Goal: Task Accomplishment & Management: Manage account settings

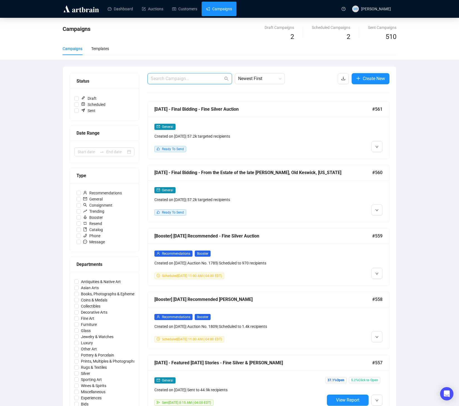
click at [177, 81] on input "text" at bounding box center [187, 78] width 72 height 7
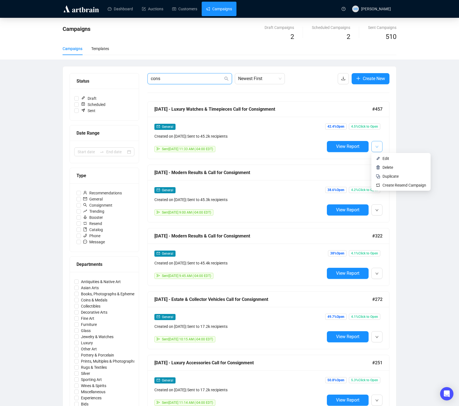
type input "cons"
click at [373, 148] on button "button" at bounding box center [376, 146] width 11 height 11
click at [373, 149] on span "button" at bounding box center [376, 146] width 3 height 7
click at [373, 180] on li "Duplicate" at bounding box center [401, 176] width 57 height 9
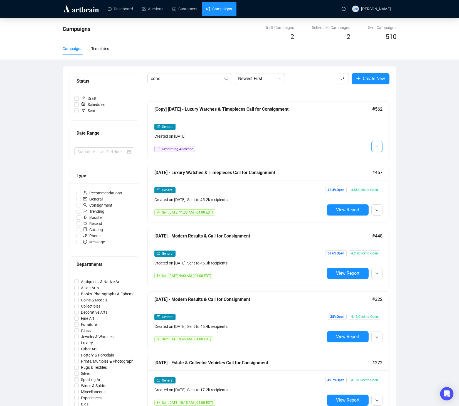
click at [373, 151] on button "button" at bounding box center [376, 146] width 11 height 11
click at [373, 162] on li "Edit" at bounding box center [387, 158] width 29 height 9
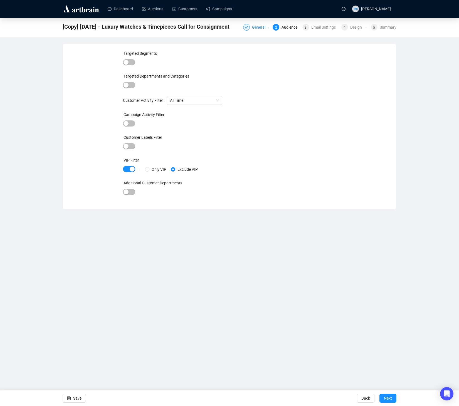
click at [252, 29] on div "General" at bounding box center [260, 27] width 17 height 7
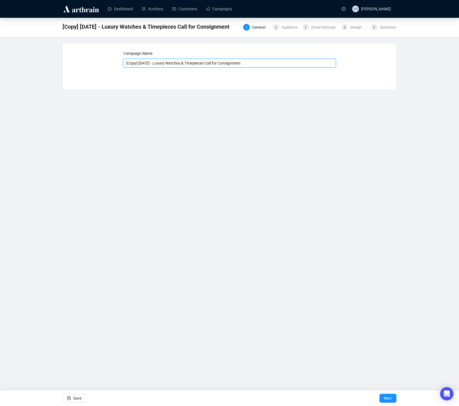
drag, startPoint x: 260, startPoint y: 63, endPoint x: 164, endPoint y: 65, distance: 96.9
click at [164, 65] on input "[Copy] [DATE] - Luxury Watches & Timepieces Call for Consignment" at bounding box center [229, 63] width 213 height 9
drag, startPoint x: 158, startPoint y: 63, endPoint x: 113, endPoint y: 62, distance: 44.5
click at [114, 63] on div "Campaign Name [Copy] [DATE] - Luxury Watches & Timepieces Call for Consignment …" at bounding box center [230, 62] width 320 height 24
drag, startPoint x: 228, startPoint y: 63, endPoint x: 144, endPoint y: 63, distance: 84.0
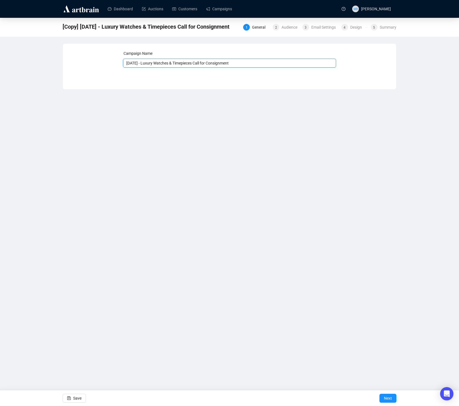
click at [144, 63] on input "[DATE] - Luxury Watches & Timepieces Call for Consignment" at bounding box center [229, 63] width 213 height 9
click at [206, 65] on input "[DATE] - Luxury Watches & Timepieces Call for Consignment" at bounding box center [229, 63] width 213 height 9
drag, startPoint x: 196, startPoint y: 63, endPoint x: 143, endPoint y: 65, distance: 52.6
click at [143, 65] on input "[DATE] - Luxury Watches & Timepieces Call for Consignment" at bounding box center [229, 63] width 213 height 9
type input "[DATE] - Fine Jewelry Call for Consignment"
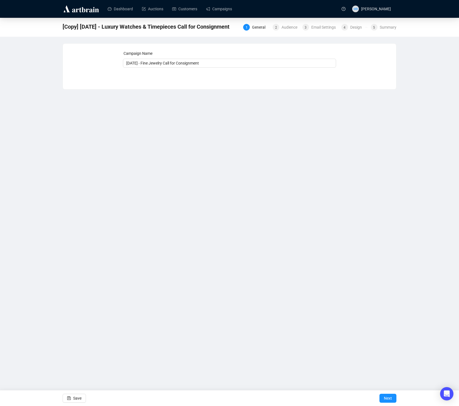
click at [264, 140] on div "Dashboard Auctions Customers Campaigns MB [PERSON_NAME] [Copy] [DATE] - Luxury …" at bounding box center [229, 203] width 459 height 406
click at [373, 400] on span "Next" at bounding box center [388, 399] width 8 height 16
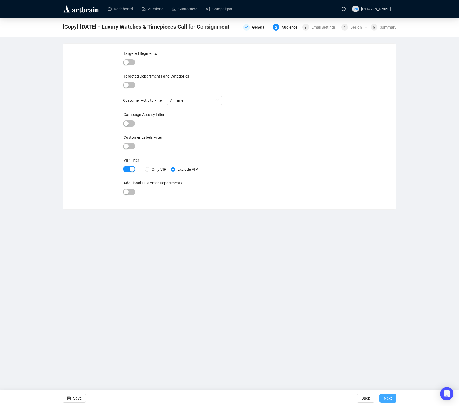
click at [373, 399] on span "Next" at bounding box center [388, 399] width 8 height 16
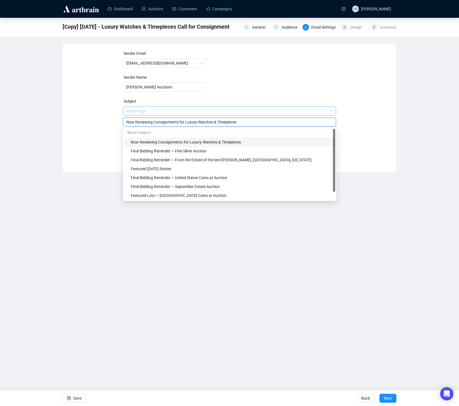
drag, startPoint x: 186, startPoint y: 113, endPoint x: 220, endPoint y: 113, distance: 33.7
click at [219, 112] on span "Merge Tags Now Reviewing Consignments for Luxury Watches & Timepieces" at bounding box center [229, 117] width 213 height 16
drag, startPoint x: 272, startPoint y: 122, endPoint x: 187, endPoint y: 124, distance: 84.9
click at [187, 124] on input "Now Reviewing Consignments for Luxury Watches & Timepieces" at bounding box center [229, 122] width 207 height 6
type input "Now Reviewing Consignments for Fine Jewelry"
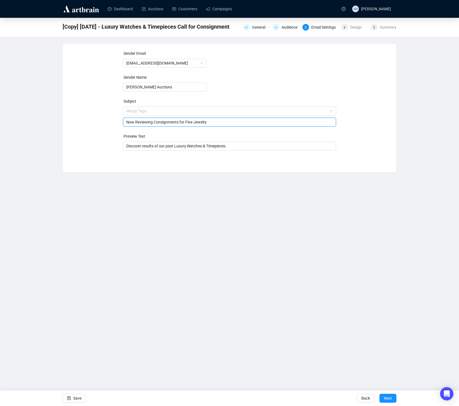
click at [373, 136] on div "Sender Email [EMAIL_ADDRESS][DOMAIN_NAME] Sender Name [PERSON_NAME] Auctions Su…" at bounding box center [230, 103] width 320 height 107
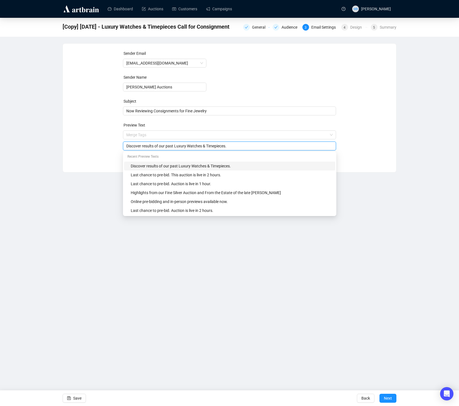
drag, startPoint x: 177, startPoint y: 147, endPoint x: 231, endPoint y: 147, distance: 54.3
click at [231, 147] on input "Discover results of our past Luxury Watches & Timepieces." at bounding box center [229, 146] width 207 height 6
type input "Discover results of our past Fine Jewelry Auctions."
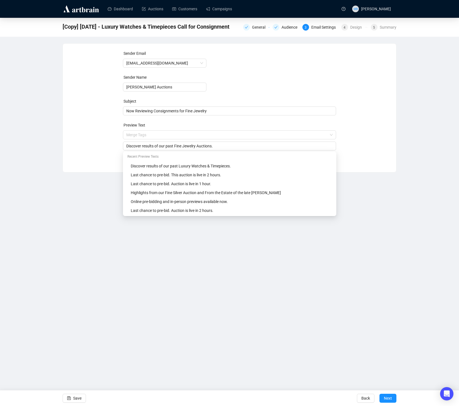
click at [370, 142] on div "Sender Email [EMAIL_ADDRESS][DOMAIN_NAME] Sender Name [PERSON_NAME] Auctions Su…" at bounding box center [230, 103] width 320 height 107
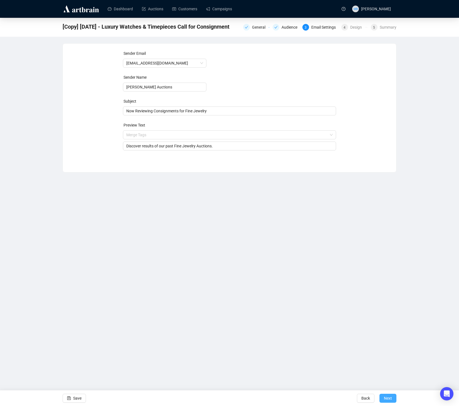
click at [373, 399] on span "Next" at bounding box center [388, 399] width 8 height 16
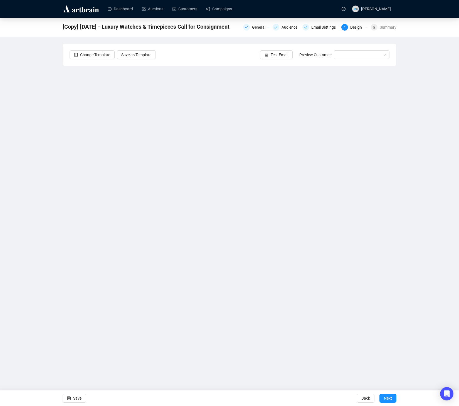
click at [373, 243] on div "[Copy] [DATE] - Luxury Watches & Timepieces Call for Consignment General Audien…" at bounding box center [229, 168] width 459 height 300
drag, startPoint x: 409, startPoint y: 205, endPoint x: 403, endPoint y: 205, distance: 6.7
click at [373, 205] on div "[Copy] [DATE] - Luxury Watches & Timepieces Call for Consignment General Audien…" at bounding box center [229, 168] width 459 height 300
click at [373, 219] on div "[Copy] [DATE] - Luxury Watches & Timepieces Call for Consignment General Audien…" at bounding box center [229, 168] width 459 height 300
click at [373, 220] on div "[Copy] [DATE] - Luxury Watches & Timepieces Call for Consignment General Audien…" at bounding box center [229, 168] width 459 height 300
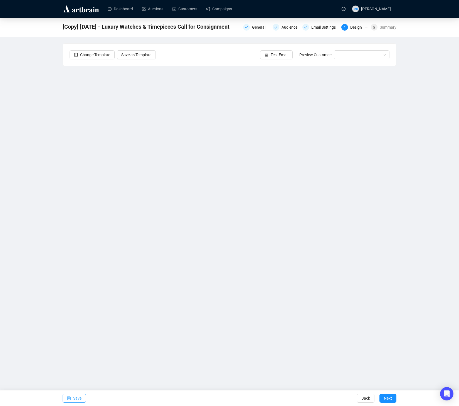
click at [78, 400] on span "Save" at bounding box center [77, 399] width 8 height 16
click at [271, 56] on span "Test Email" at bounding box center [280, 55] width 18 height 6
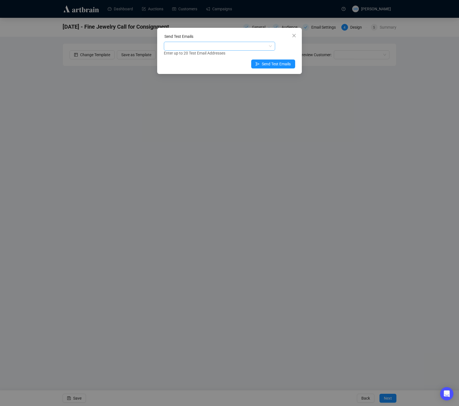
click at [250, 47] on div at bounding box center [216, 46] width 103 height 8
type input "allie"
click at [210, 65] on div "[EMAIL_ADDRESS][DOMAIN_NAME]" at bounding box center [219, 66] width 102 height 6
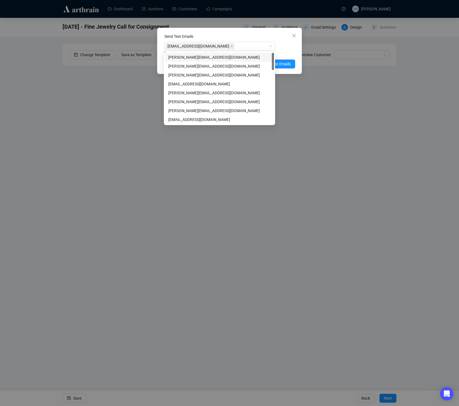
click at [299, 50] on div "Send Test Emails [EMAIL_ADDRESS][DOMAIN_NAME] Enter up to 20 Test Email Address…" at bounding box center [229, 51] width 145 height 46
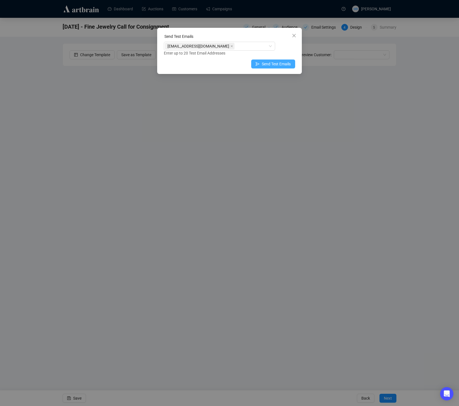
click at [285, 63] on span "Send Test Emails" at bounding box center [276, 64] width 29 height 6
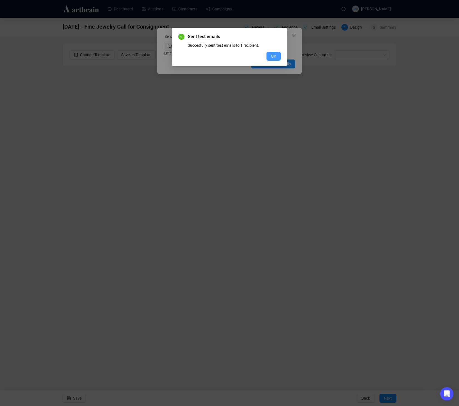
click at [275, 59] on span "OK" at bounding box center [273, 56] width 5 height 6
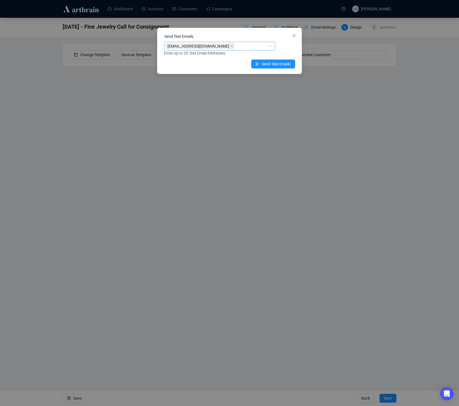
click at [256, 44] on div "[EMAIL_ADDRESS][DOMAIN_NAME]" at bounding box center [216, 46] width 103 height 8
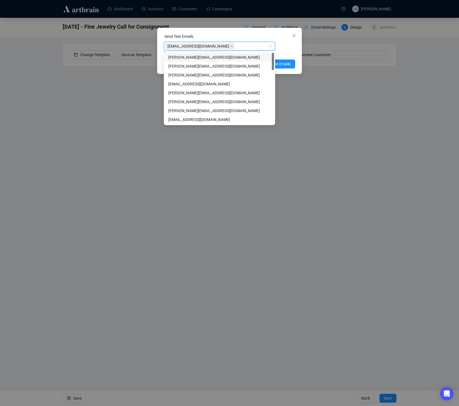
click at [206, 46] on span "[EMAIL_ADDRESS][DOMAIN_NAME]" at bounding box center [200, 46] width 70 height 7
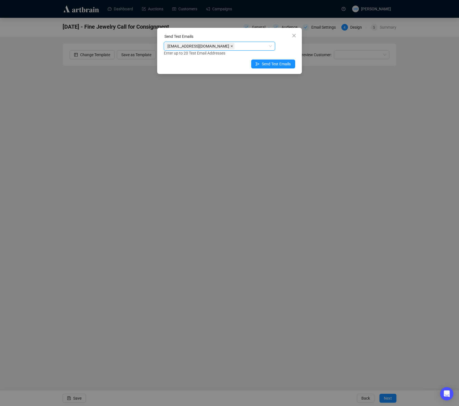
click at [231, 46] on icon "close" at bounding box center [232, 46] width 2 height 2
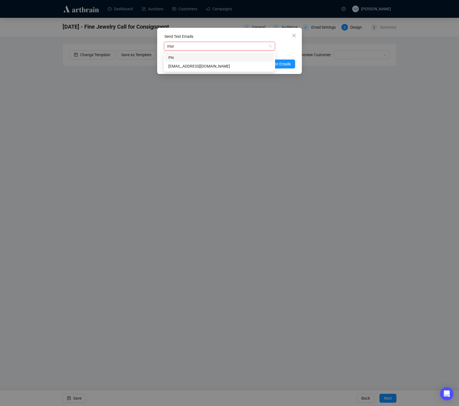
type input "muria"
click at [206, 66] on div "[EMAIL_ADDRESS][DOMAIN_NAME]" at bounding box center [219, 66] width 102 height 6
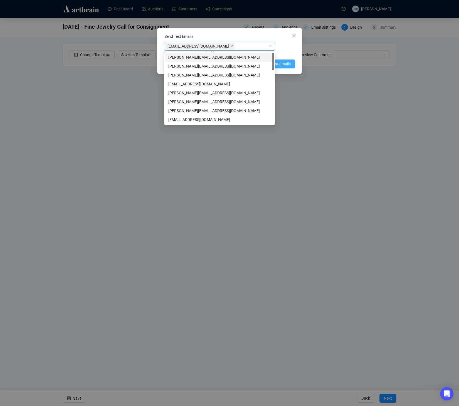
click at [284, 62] on span "Send Test Emails" at bounding box center [276, 64] width 29 height 6
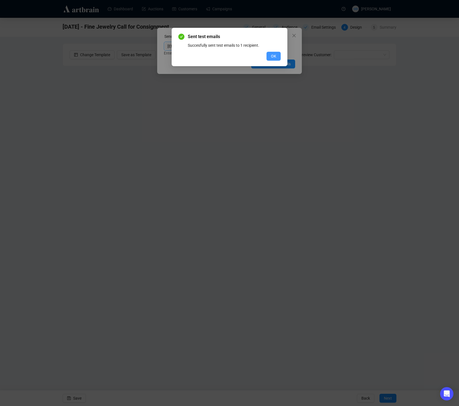
drag, startPoint x: 273, startPoint y: 56, endPoint x: 286, endPoint y: 45, distance: 16.8
click at [273, 56] on span "OK" at bounding box center [273, 56] width 5 height 6
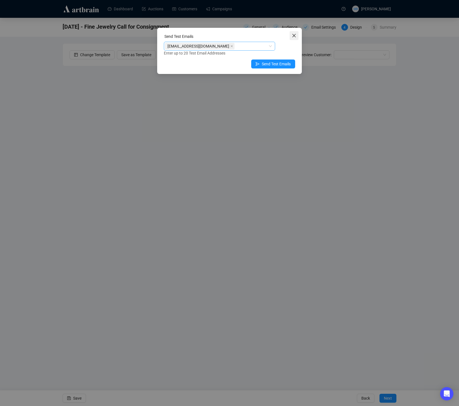
click at [293, 37] on icon "close" at bounding box center [294, 35] width 4 height 4
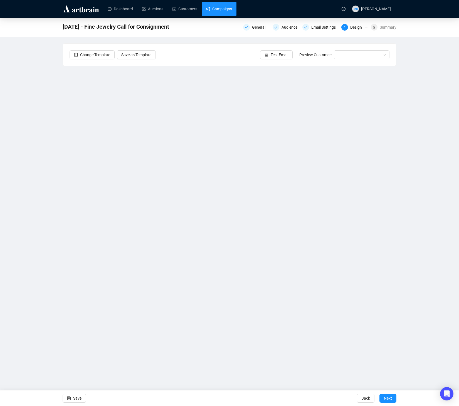
click at [228, 12] on link "Campaigns" at bounding box center [219, 9] width 26 height 14
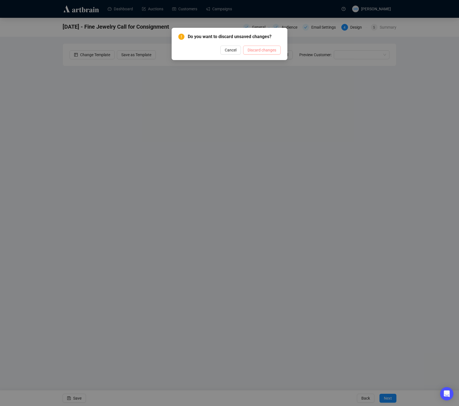
click at [260, 48] on span "Discard changes" at bounding box center [262, 50] width 29 height 6
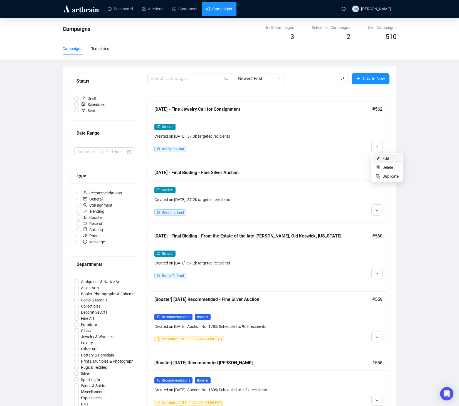
click at [373, 158] on span "Edit" at bounding box center [386, 158] width 7 height 4
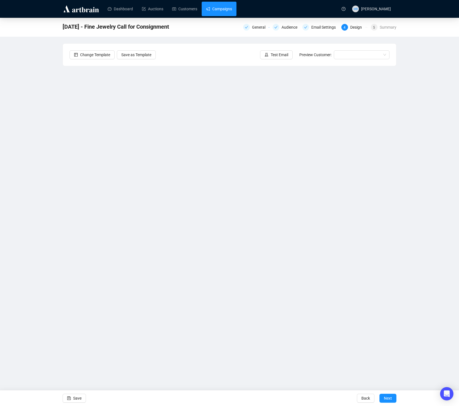
click at [215, 12] on link "Campaigns" at bounding box center [219, 9] width 26 height 14
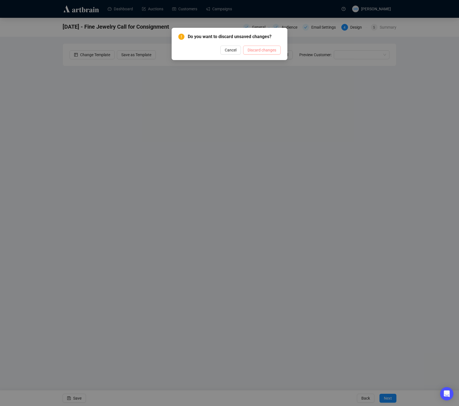
click at [266, 52] on span "Discard changes" at bounding box center [262, 50] width 29 height 6
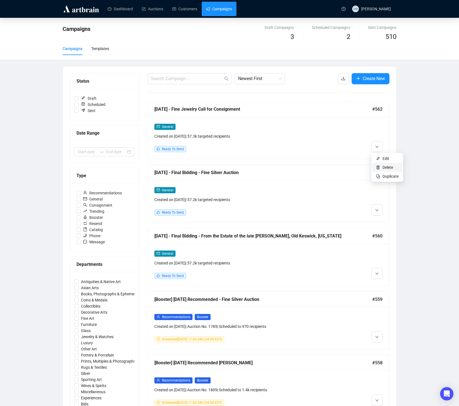
scroll to position [8, 0]
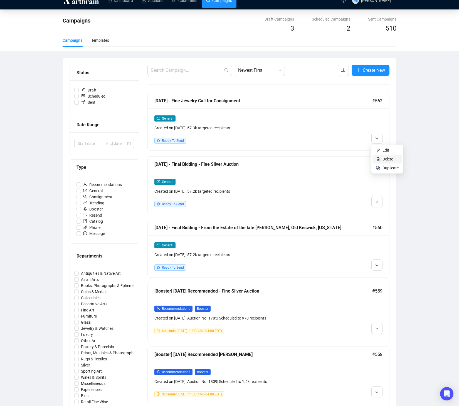
click at [373, 161] on li "Delete" at bounding box center [387, 159] width 29 height 9
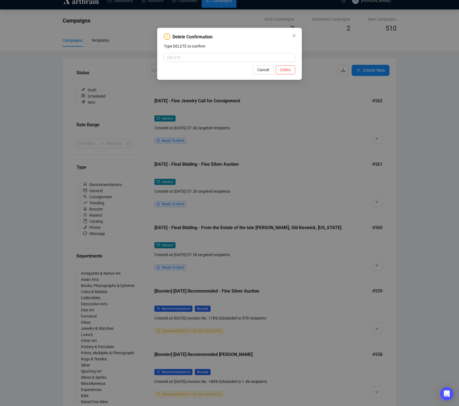
click at [307, 138] on div "Delete Confirmation Type DELETE to confirm Cancel Delete" at bounding box center [229, 203] width 459 height 406
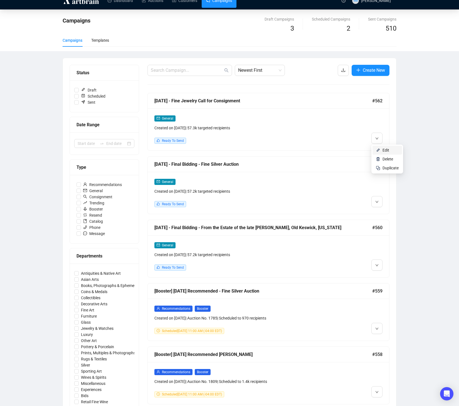
click at [373, 154] on li "Edit" at bounding box center [387, 150] width 29 height 9
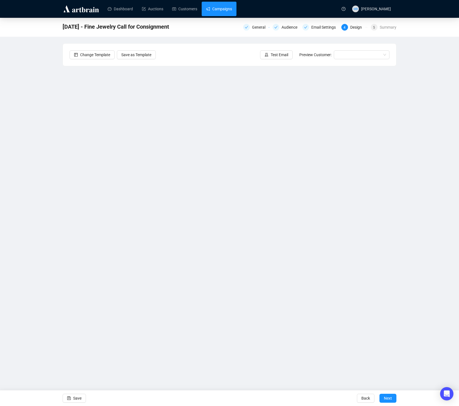
click at [226, 8] on link "Campaigns" at bounding box center [219, 9] width 26 height 14
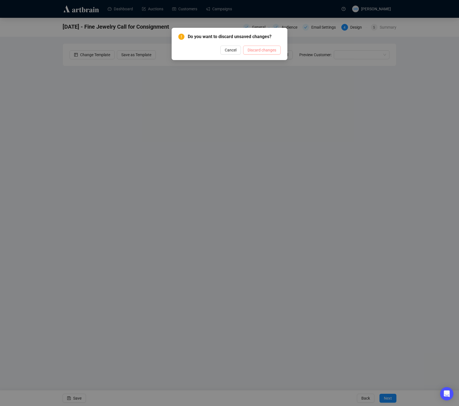
click at [264, 52] on span "Discard changes" at bounding box center [262, 50] width 29 height 6
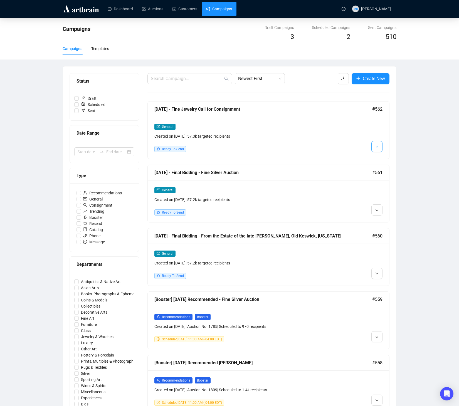
click at [373, 148] on icon "down" at bounding box center [376, 146] width 3 height 3
click at [373, 159] on span "Edit" at bounding box center [391, 159] width 16 height 6
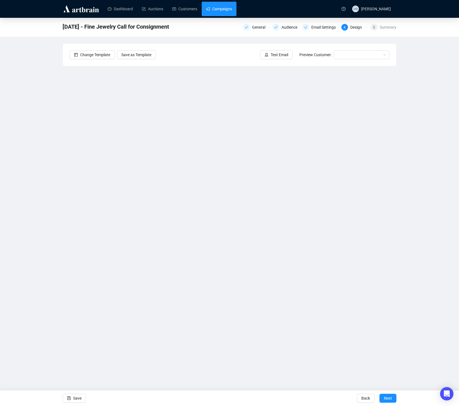
click at [223, 13] on link "Campaigns" at bounding box center [219, 9] width 26 height 14
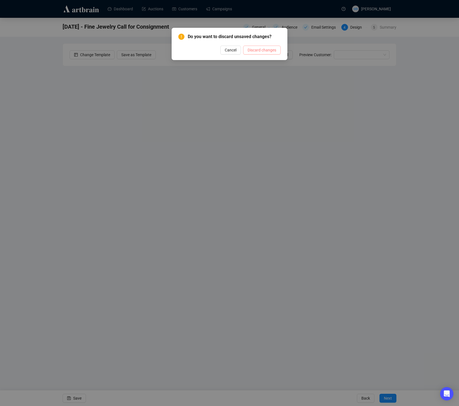
click at [252, 54] on button "Discard changes" at bounding box center [262, 50] width 38 height 9
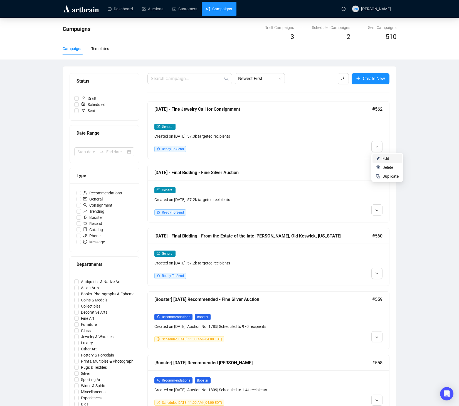
click at [373, 159] on span "Edit" at bounding box center [386, 158] width 7 height 4
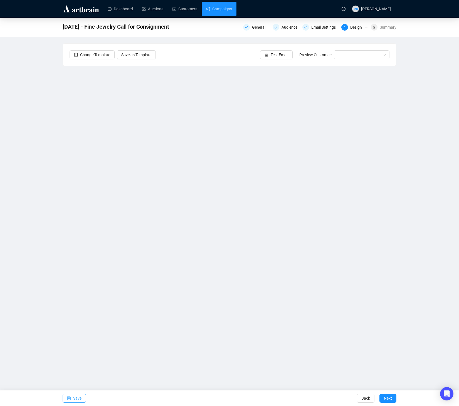
click at [77, 397] on span "Save" at bounding box center [77, 399] width 8 height 16
click at [274, 54] on span "Test Email" at bounding box center [280, 55] width 18 height 6
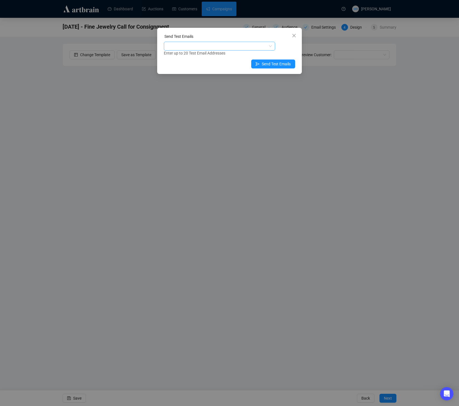
click at [252, 47] on div at bounding box center [216, 46] width 103 height 8
type input "[EMAIL_ADDRESS][DOMAIN_NAME]"
click at [197, 59] on div "[EMAIL_ADDRESS][DOMAIN_NAME]" at bounding box center [219, 57] width 102 height 6
drag, startPoint x: 296, startPoint y: 51, endPoint x: 289, endPoint y: 62, distance: 12.7
click at [296, 51] on div "Send Test Emails [EMAIL_ADDRESS][DOMAIN_NAME] Enter up to 20 Test Email Address…" at bounding box center [229, 51] width 145 height 46
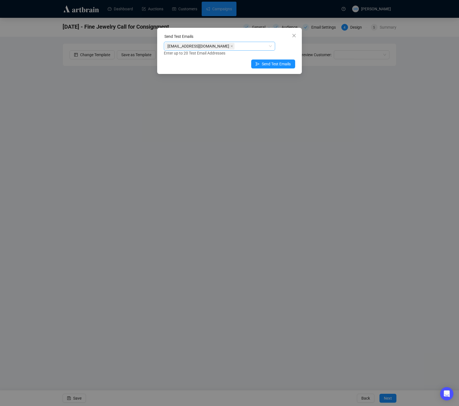
click at [243, 48] on div "[EMAIL_ADDRESS][DOMAIN_NAME]" at bounding box center [216, 46] width 103 height 8
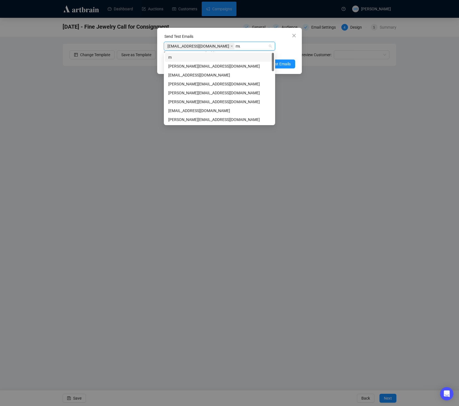
type input "muri"
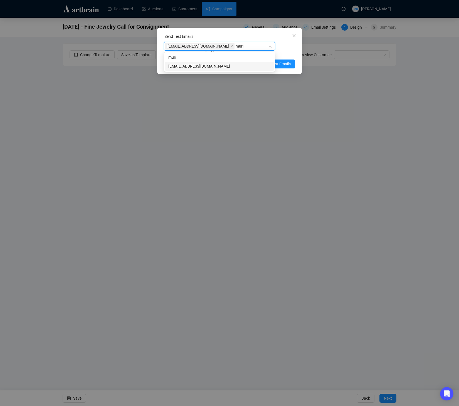
click at [206, 68] on div "[EMAIL_ADDRESS][DOMAIN_NAME]" at bounding box center [219, 66] width 102 height 6
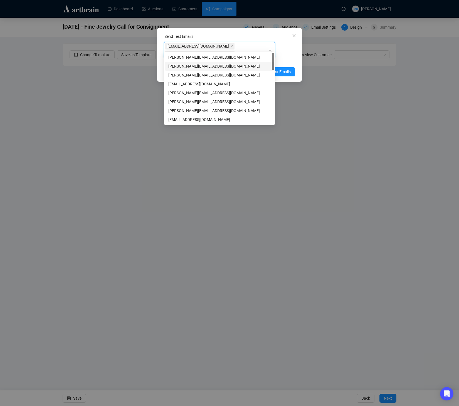
click at [293, 58] on div "Enter up to 20 Test Email Addresses" at bounding box center [229, 61] width 131 height 6
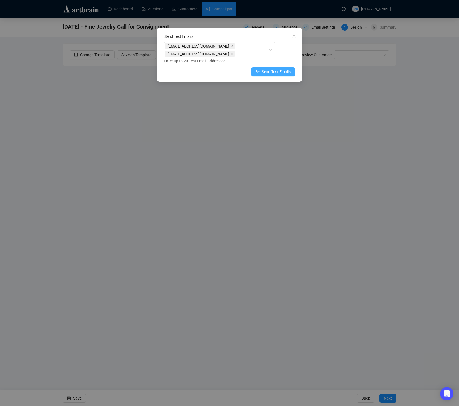
click at [273, 69] on span "Send Test Emails" at bounding box center [276, 72] width 29 height 6
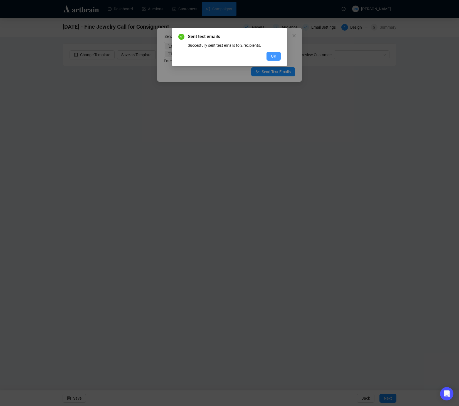
click at [276, 55] on span "OK" at bounding box center [273, 56] width 5 height 6
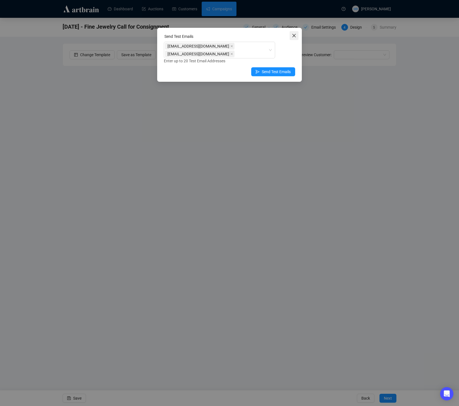
click at [294, 36] on icon "close" at bounding box center [293, 35] width 3 height 3
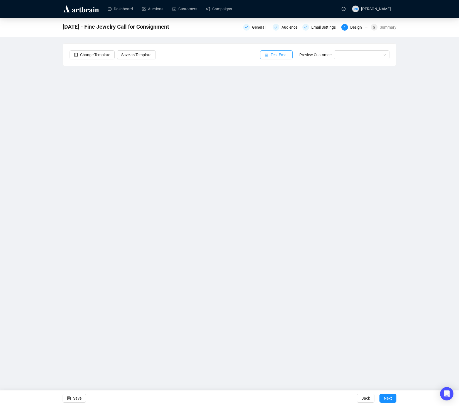
click at [266, 54] on button "Test Email" at bounding box center [276, 54] width 33 height 9
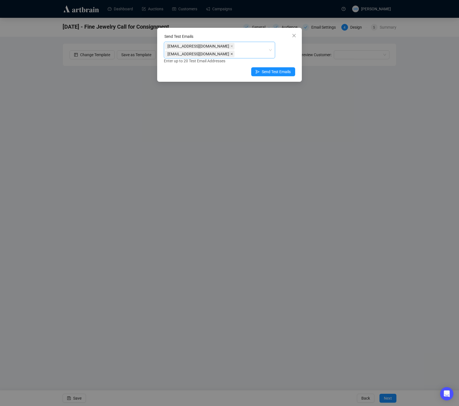
click at [233, 51] on span at bounding box center [231, 54] width 3 height 6
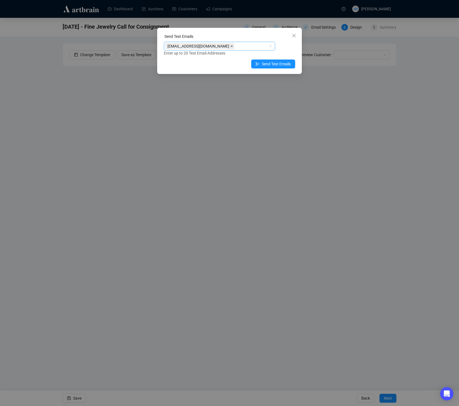
click at [230, 47] on icon "close" at bounding box center [231, 46] width 3 height 3
click at [297, 38] on span "Close" at bounding box center [294, 35] width 9 height 4
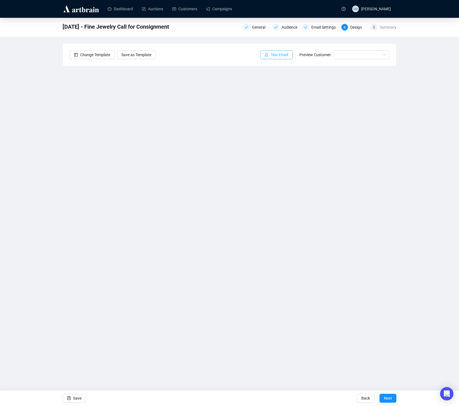
click at [273, 53] on span "Test Email" at bounding box center [280, 55] width 18 height 6
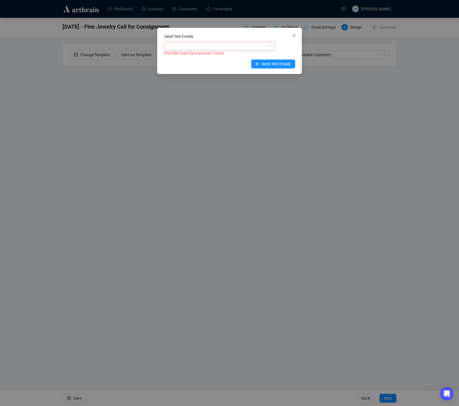
click at [232, 46] on div at bounding box center [216, 46] width 103 height 8
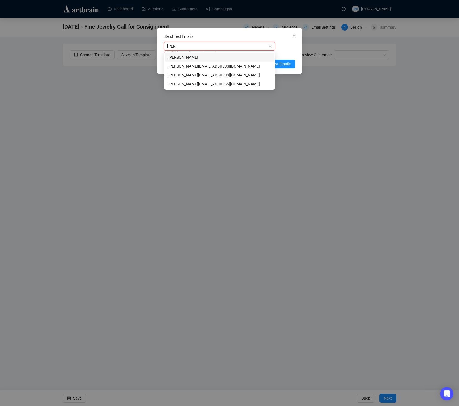
type input "[PERSON_NAME]"
click at [206, 68] on div "[PERSON_NAME][EMAIL_ADDRESS][DOMAIN_NAME]" at bounding box center [219, 66] width 102 height 6
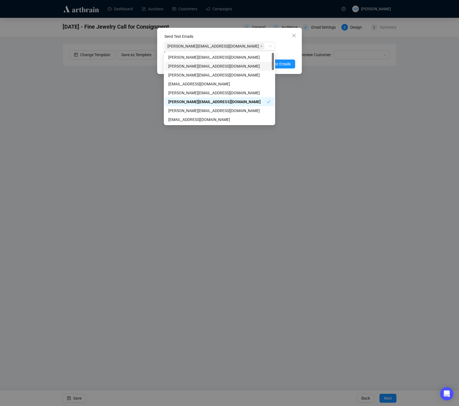
click at [295, 53] on div "Enter up to 20 Test Email Addresses" at bounding box center [229, 53] width 131 height 6
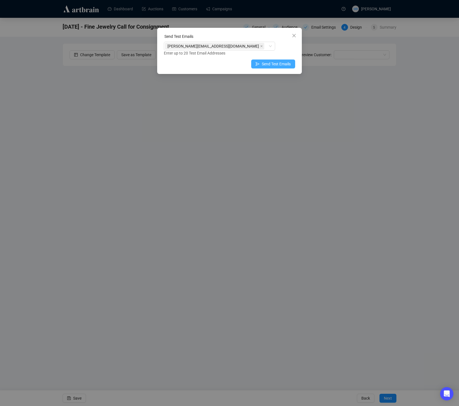
click at [287, 67] on span "Send Test Emails" at bounding box center [276, 64] width 29 height 6
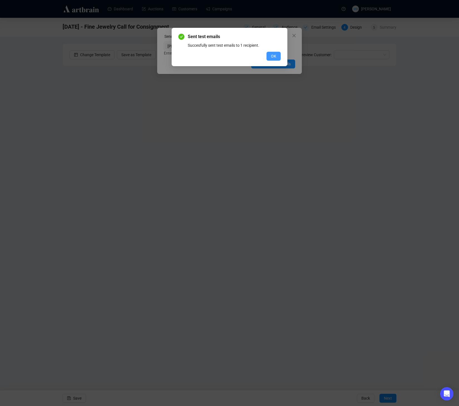
click at [278, 58] on button "OK" at bounding box center [274, 56] width 14 height 9
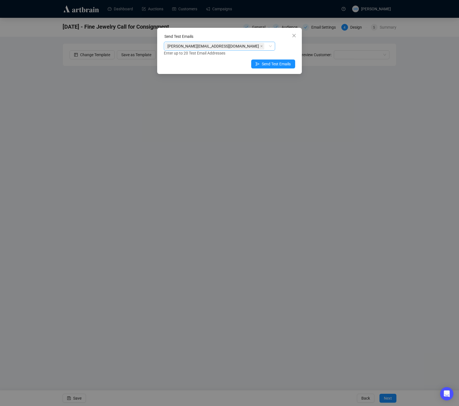
click at [261, 48] on div "[PERSON_NAME][EMAIL_ADDRESS][DOMAIN_NAME]" at bounding box center [216, 46] width 103 height 8
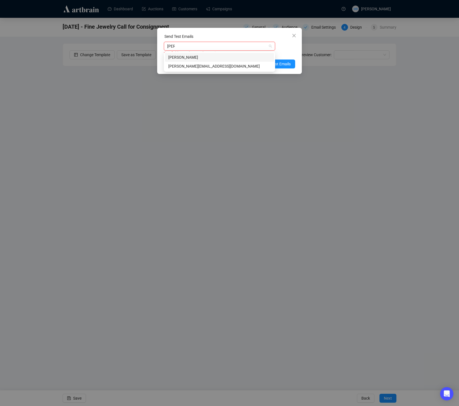
type input "[PERSON_NAME]"
click at [215, 70] on div "[PERSON_NAME][EMAIL_ADDRESS][DOMAIN_NAME]" at bounding box center [219, 66] width 109 height 9
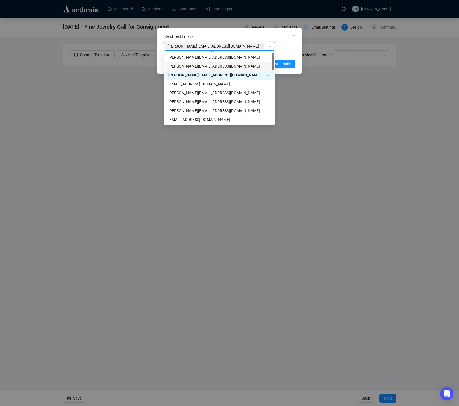
click at [284, 50] on div "Enter up to 20 Test Email Addresses" at bounding box center [229, 53] width 131 height 6
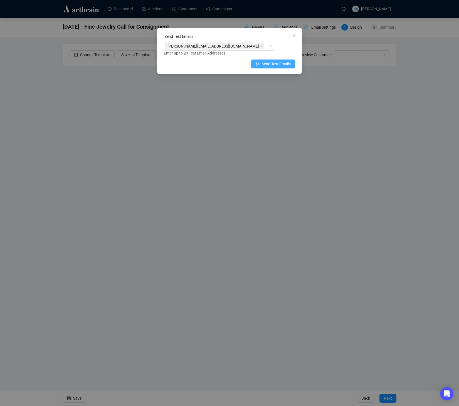
drag, startPoint x: 284, startPoint y: 65, endPoint x: 278, endPoint y: 68, distance: 6.2
click at [284, 65] on span "Send Test Emails" at bounding box center [276, 64] width 29 height 6
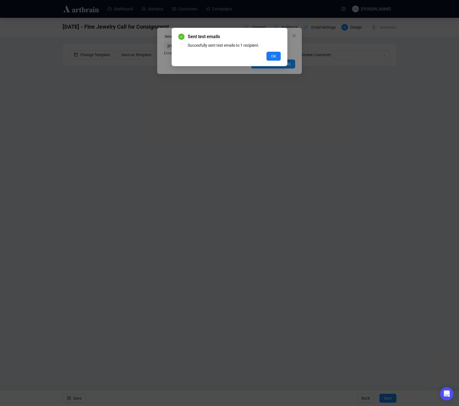
click at [270, 57] on button "OK" at bounding box center [274, 56] width 14 height 9
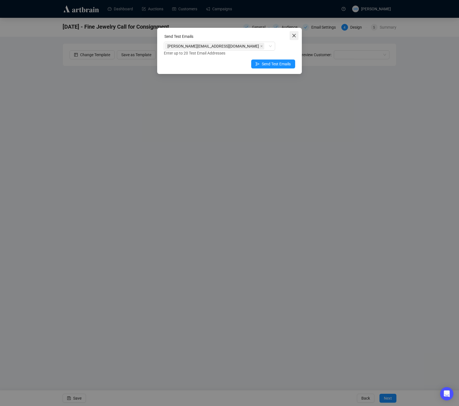
click at [294, 37] on icon "close" at bounding box center [294, 35] width 4 height 4
